Goal: Browse casually

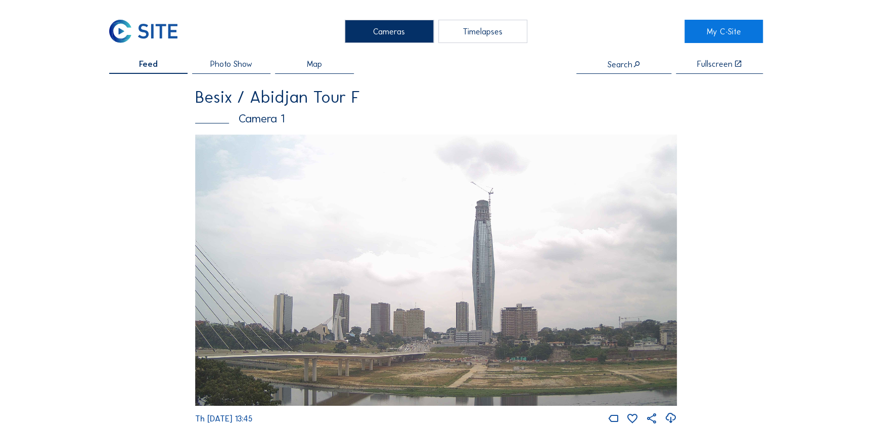
scroll to position [276, 0]
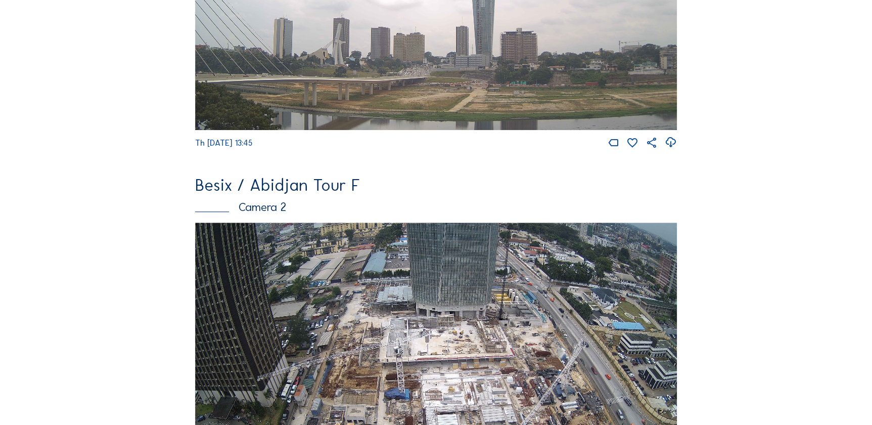
click at [455, 364] on img at bounding box center [436, 357] width 482 height 271
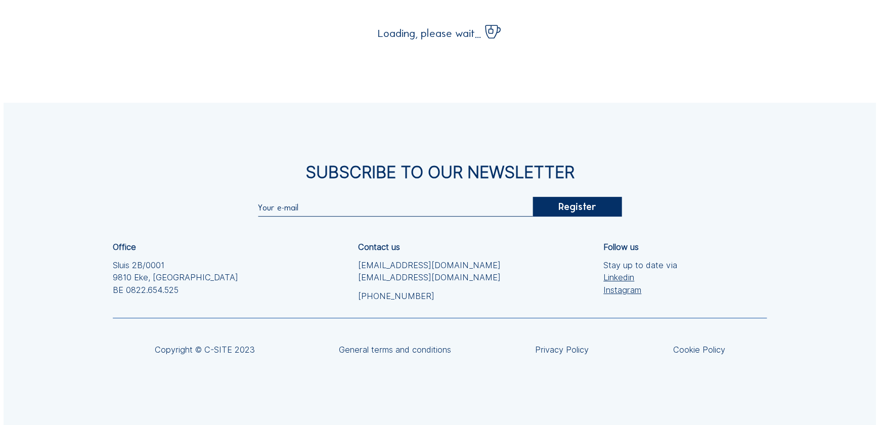
scroll to position [92, 0]
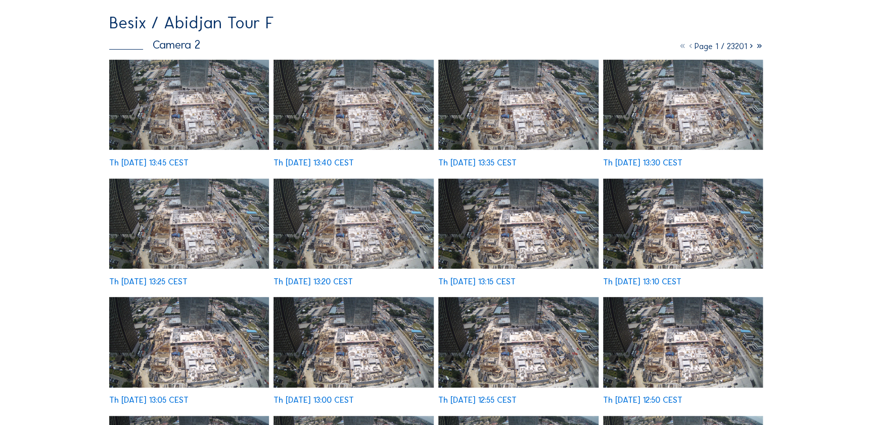
click at [198, 123] on img at bounding box center [189, 105] width 160 height 90
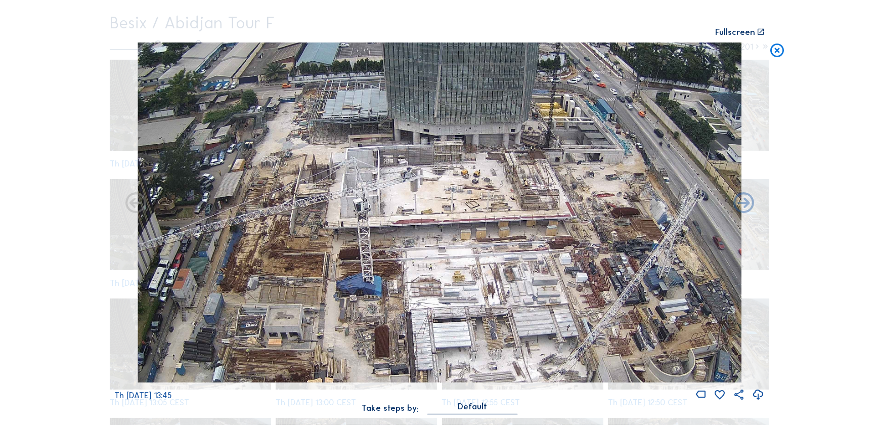
drag, startPoint x: 475, startPoint y: 191, endPoint x: 491, endPoint y: 215, distance: 28.9
click at [491, 215] on img at bounding box center [440, 212] width 604 height 340
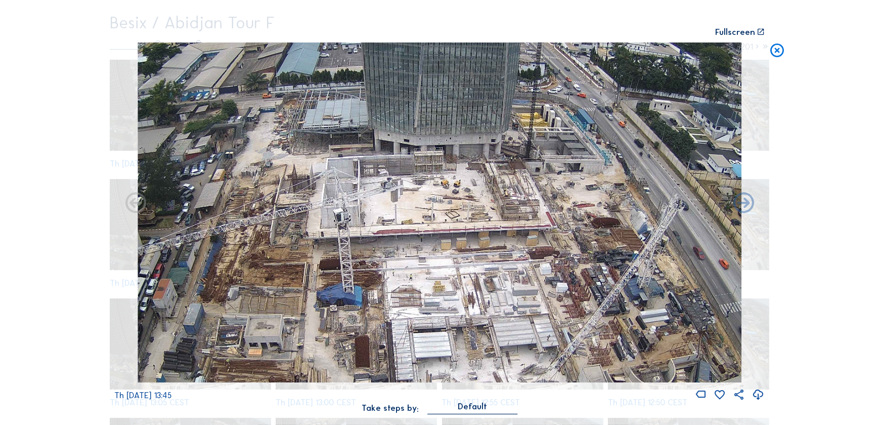
drag, startPoint x: 494, startPoint y: 217, endPoint x: 474, endPoint y: 227, distance: 22.6
click at [474, 227] on img at bounding box center [440, 212] width 604 height 340
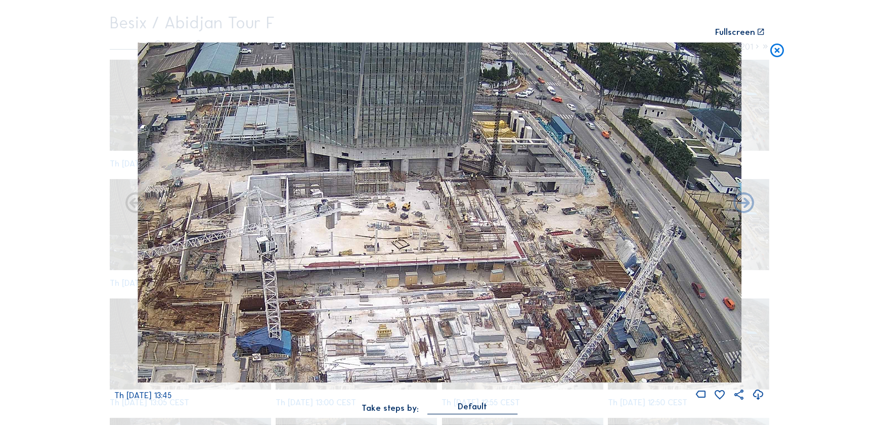
drag, startPoint x: 495, startPoint y: 220, endPoint x: 456, endPoint y: 251, distance: 50.1
click at [456, 251] on img at bounding box center [440, 212] width 604 height 340
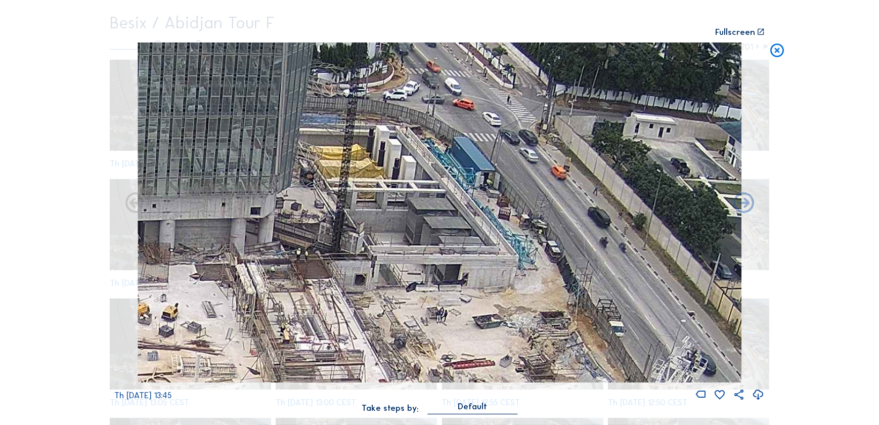
drag, startPoint x: 531, startPoint y: 185, endPoint x: 482, endPoint y: 213, distance: 56.2
click at [484, 212] on img at bounding box center [440, 212] width 604 height 340
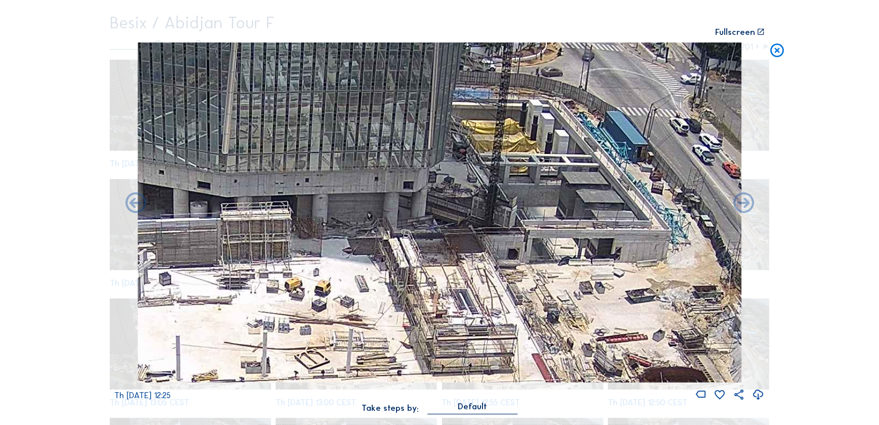
drag, startPoint x: 393, startPoint y: 303, endPoint x: 574, endPoint y: 259, distance: 186.6
click at [600, 256] on img at bounding box center [440, 212] width 604 height 340
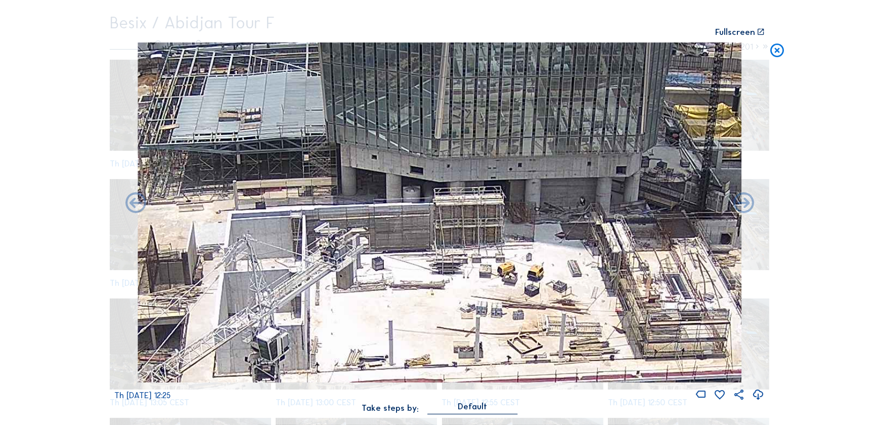
drag, startPoint x: 428, startPoint y: 273, endPoint x: 500, endPoint y: 275, distance: 72.3
click at [611, 273] on img at bounding box center [440, 212] width 604 height 340
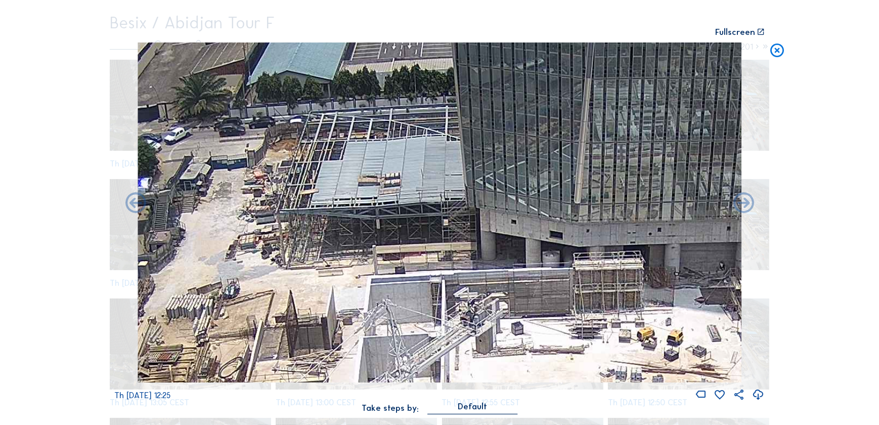
drag, startPoint x: 415, startPoint y: 229, endPoint x: 566, endPoint y: 304, distance: 169.6
click at [566, 304] on img at bounding box center [440, 212] width 604 height 340
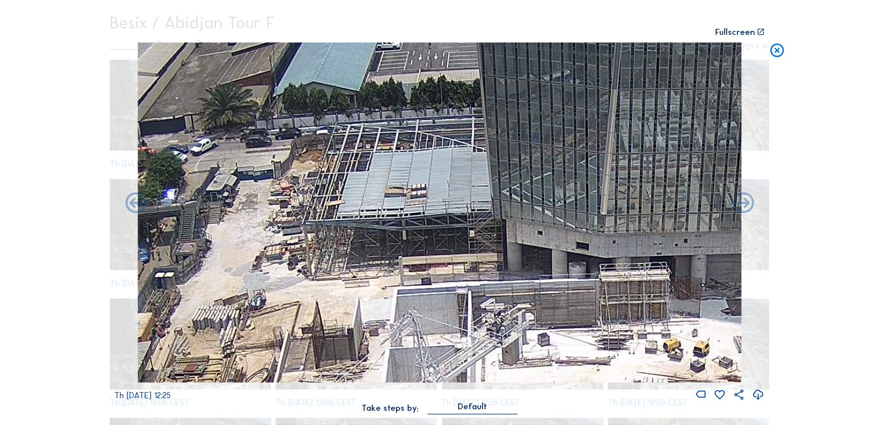
drag, startPoint x: 440, startPoint y: 232, endPoint x: 434, endPoint y: 264, distance: 32.8
click at [434, 264] on img at bounding box center [440, 212] width 604 height 340
